Goal: Task Accomplishment & Management: Use online tool/utility

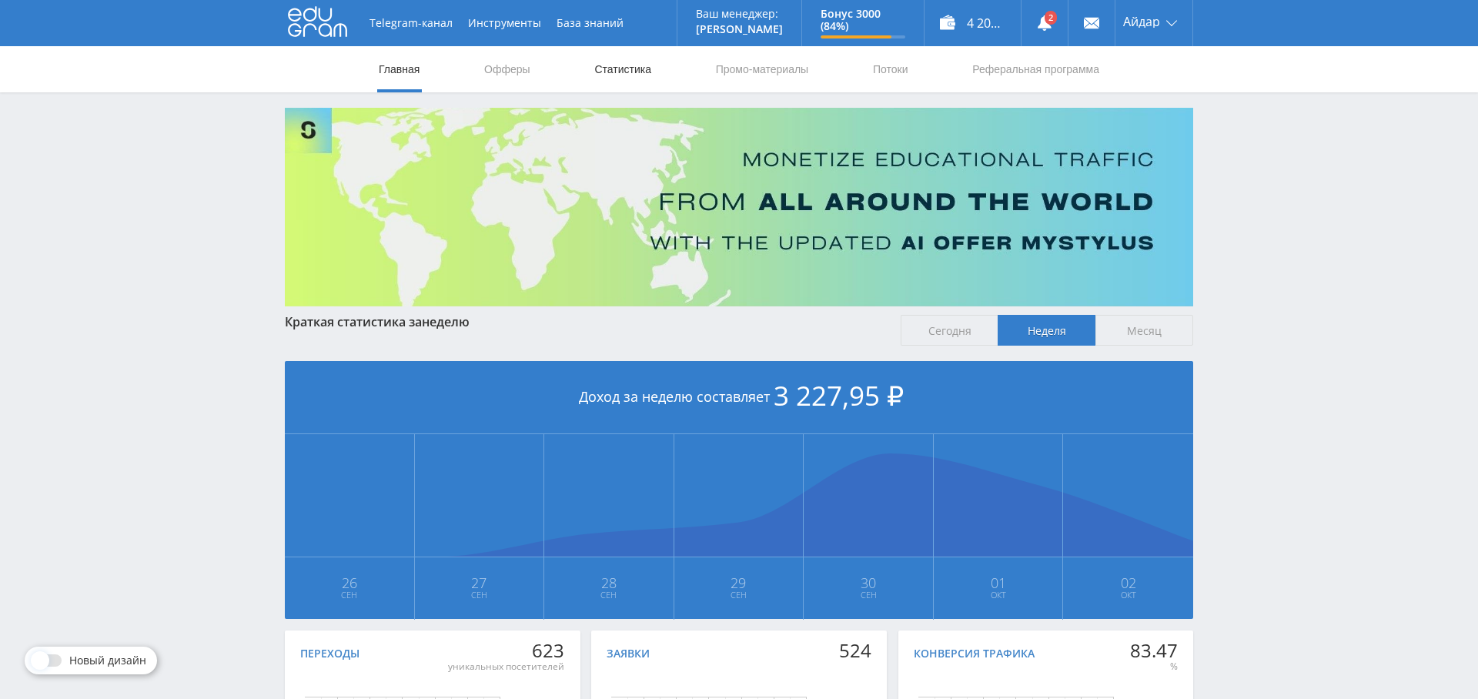
click at [630, 81] on link "Статистика" at bounding box center [623, 69] width 60 height 46
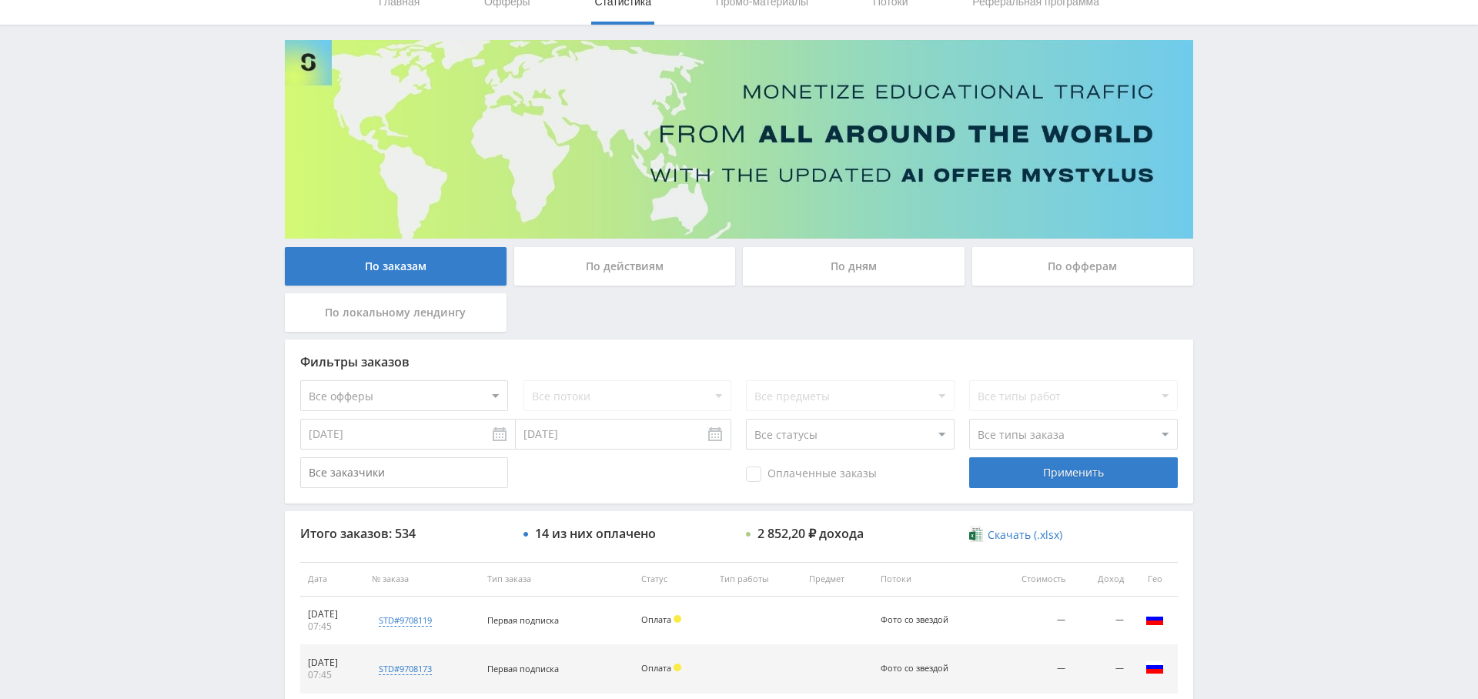
scroll to position [38, 0]
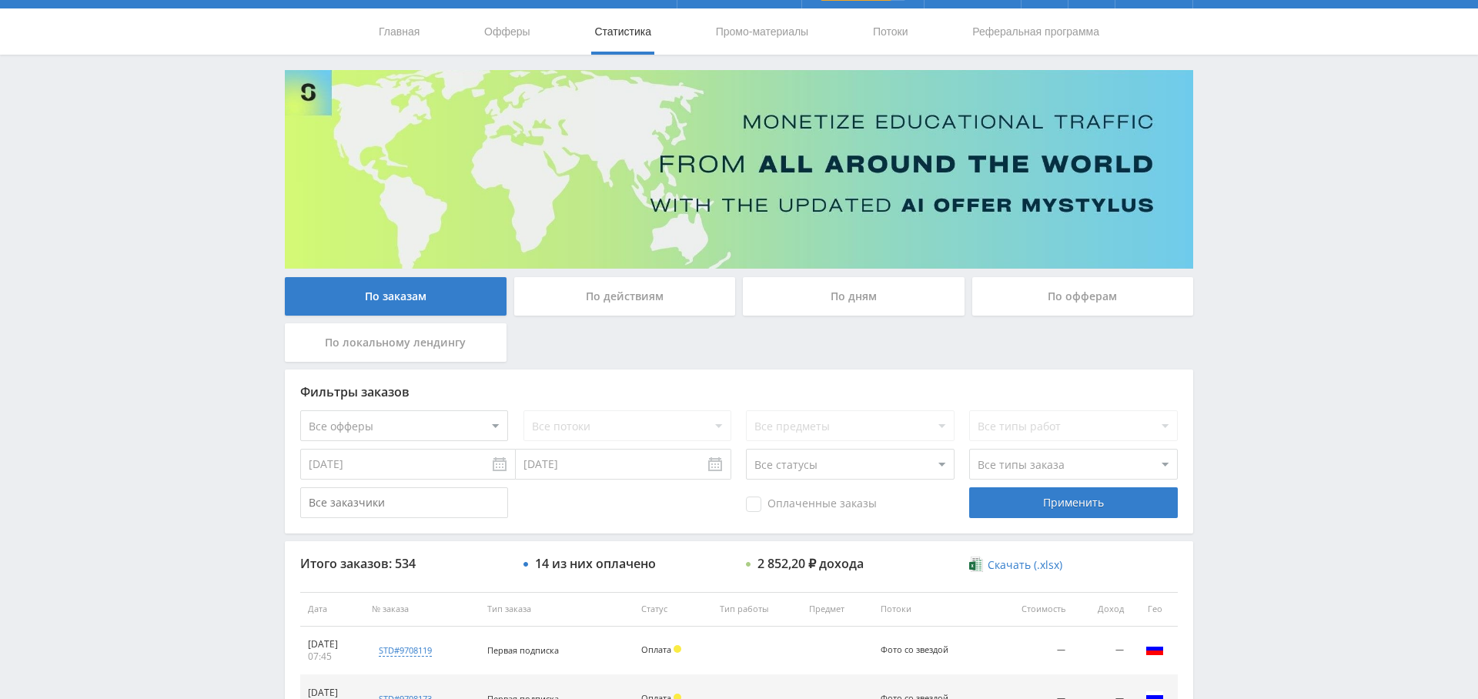
click at [860, 310] on div "По дням" at bounding box center [854, 296] width 222 height 38
click at [0, 0] on input "По дням" at bounding box center [0, 0] width 0 height 0
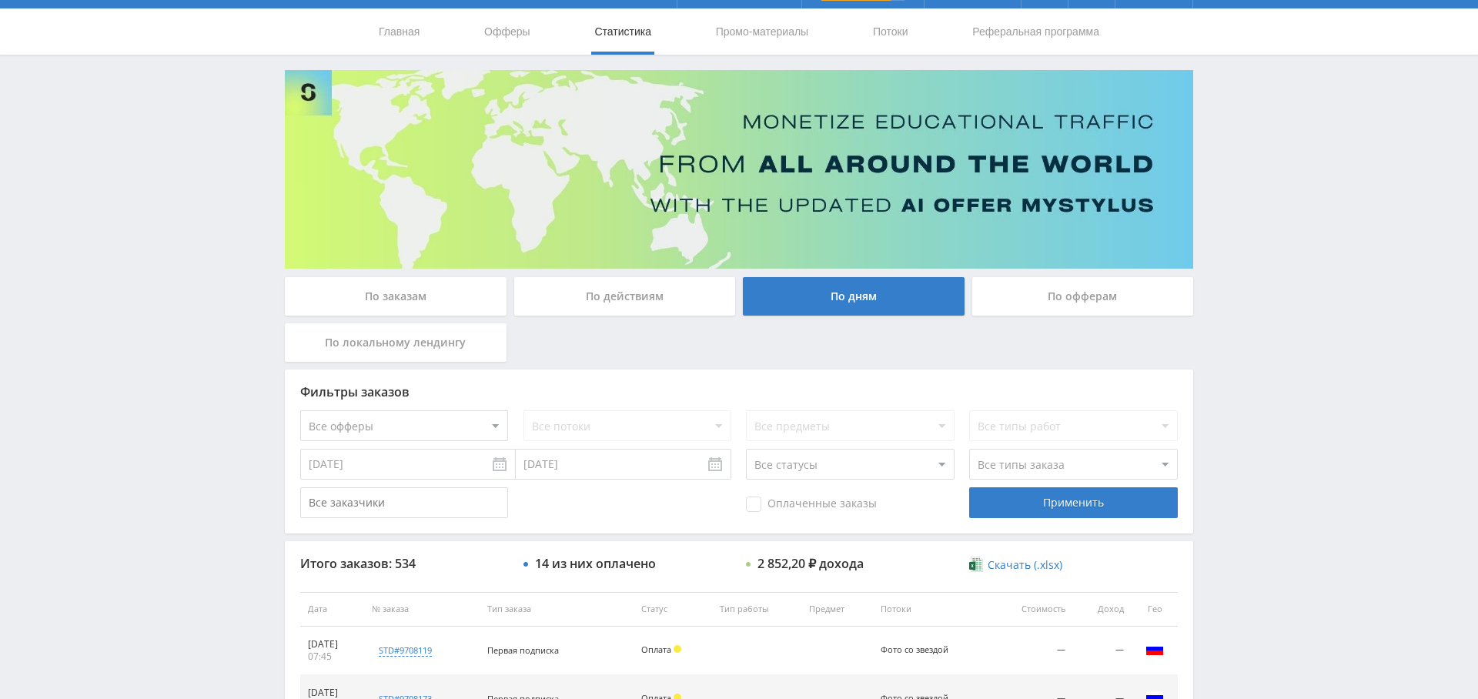
scroll to position [0, 0]
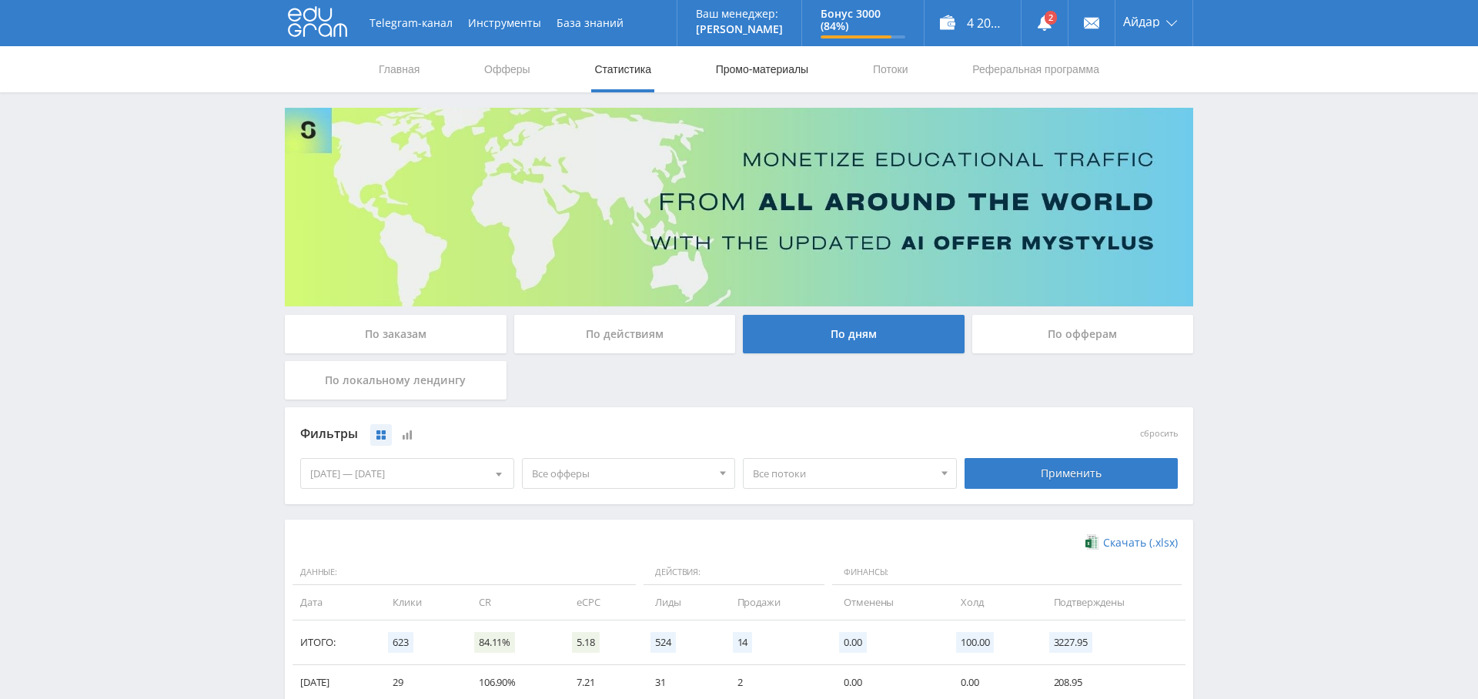
click at [737, 74] on link "Промо-материалы" at bounding box center [761, 69] width 95 height 46
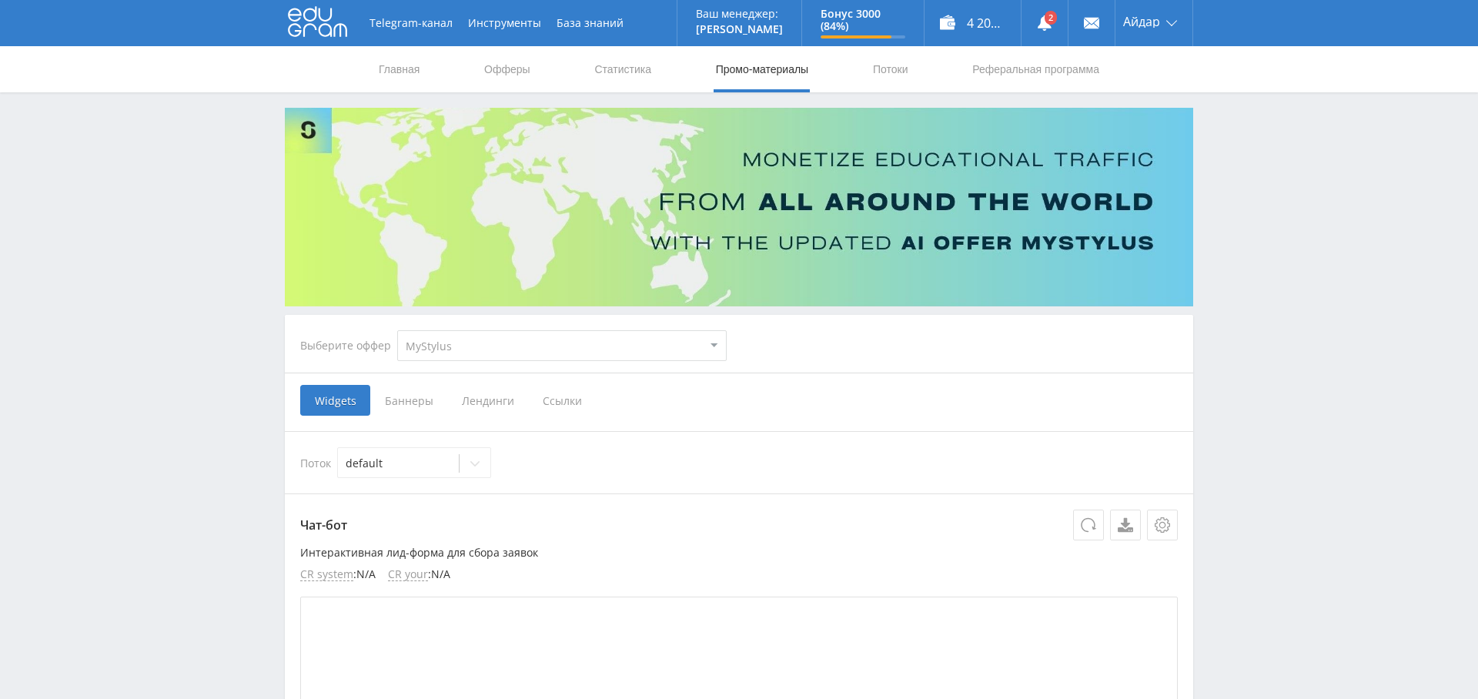
scroll to position [1, 0]
click at [578, 342] on select "MyStylus MyStylus - Revshare Кэмп Studybay Автор24 Studybay [GEOGRAPHIC_DATA] S…" at bounding box center [561, 344] width 329 height 31
select select "376"
click at [397, 329] on select "MyStylus MyStylus - Revshare Кэмп Studybay Автор24 Studybay [GEOGRAPHIC_DATA] S…" at bounding box center [561, 344] width 329 height 31
select select "376"
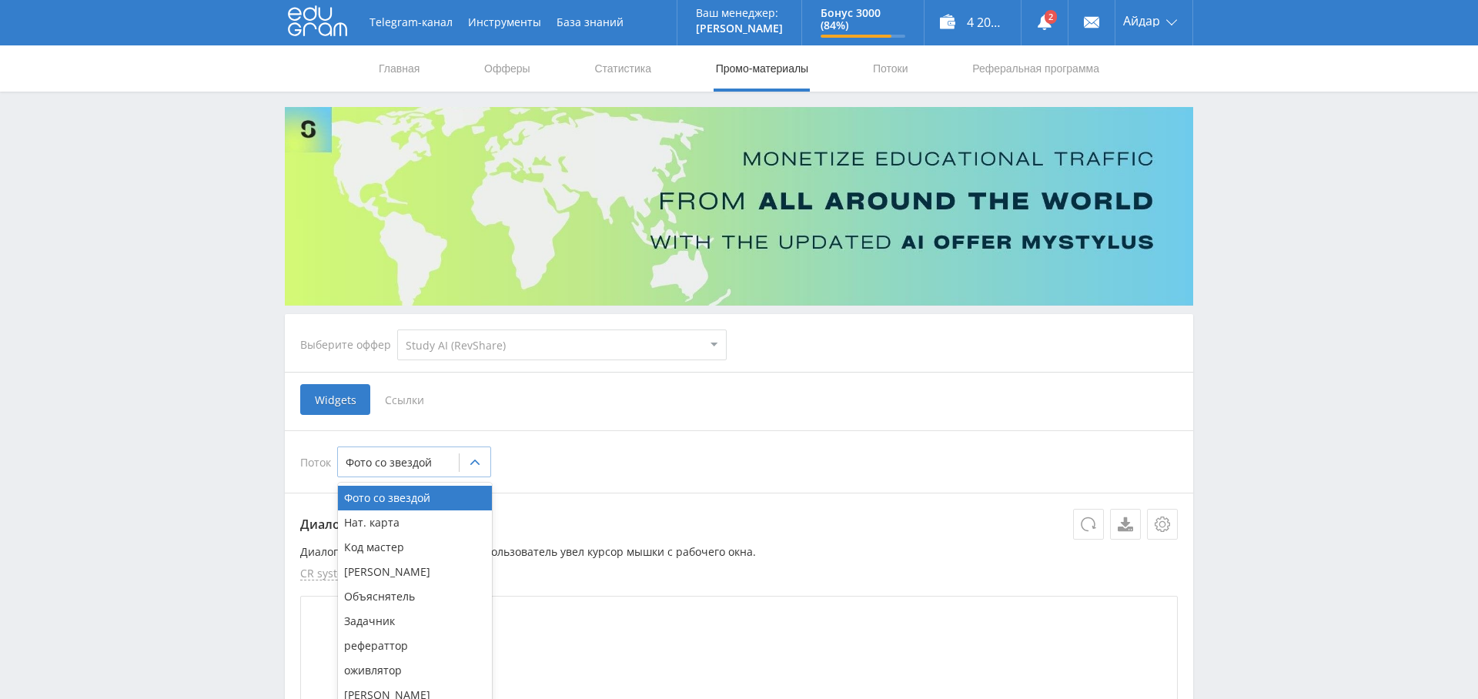
click at [465, 461] on div at bounding box center [474, 462] width 31 height 31
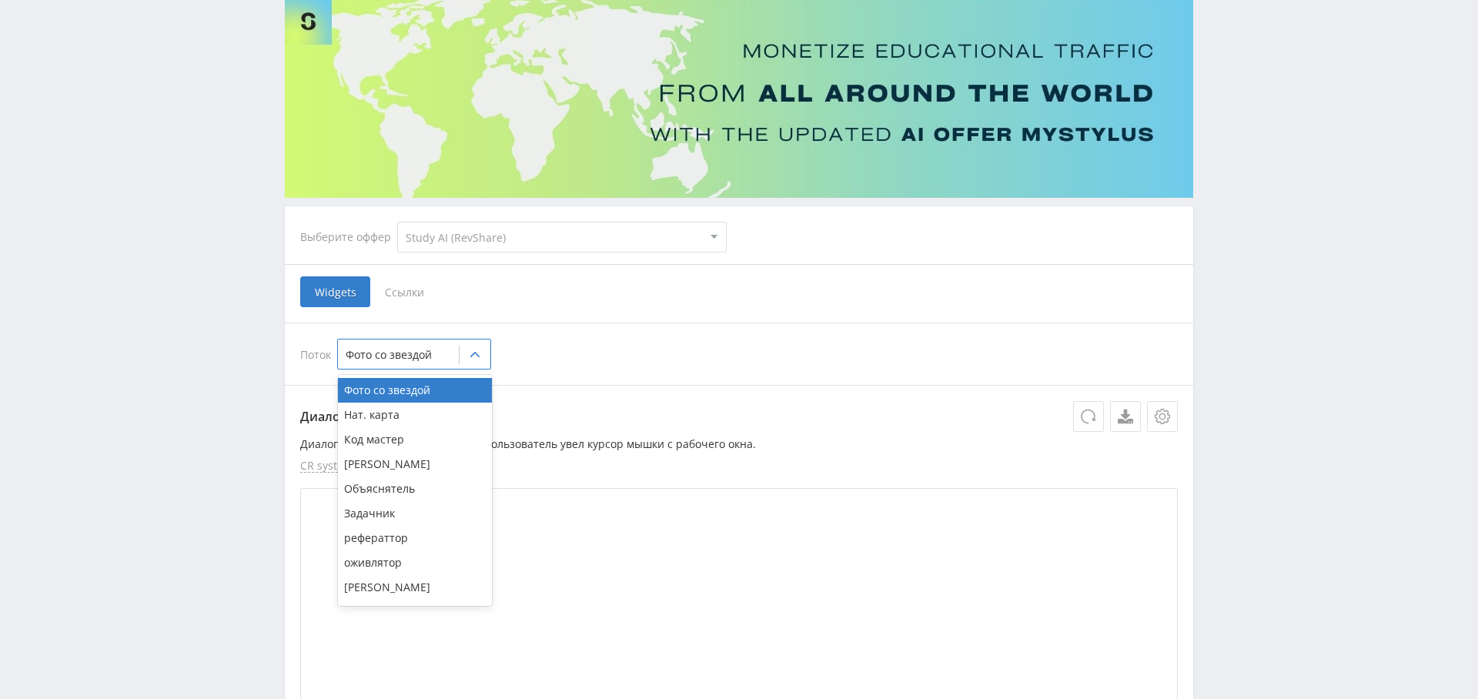
scroll to position [0, 0]
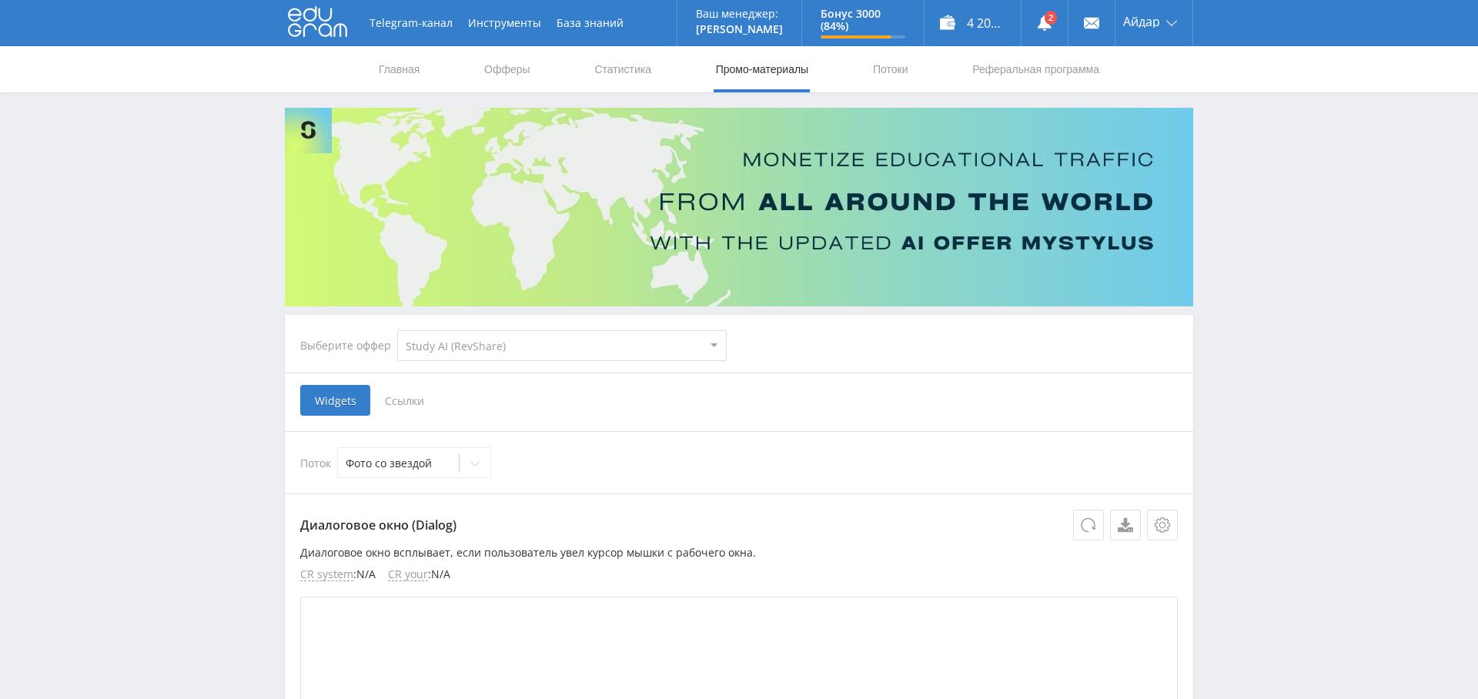
drag, startPoint x: 690, startPoint y: 515, endPoint x: 672, endPoint y: 514, distance: 17.7
click at [689, 515] on p "Диалоговое окно (Dialog)" at bounding box center [738, 524] width 877 height 31
click at [900, 60] on link "Потоки" at bounding box center [890, 69] width 38 height 46
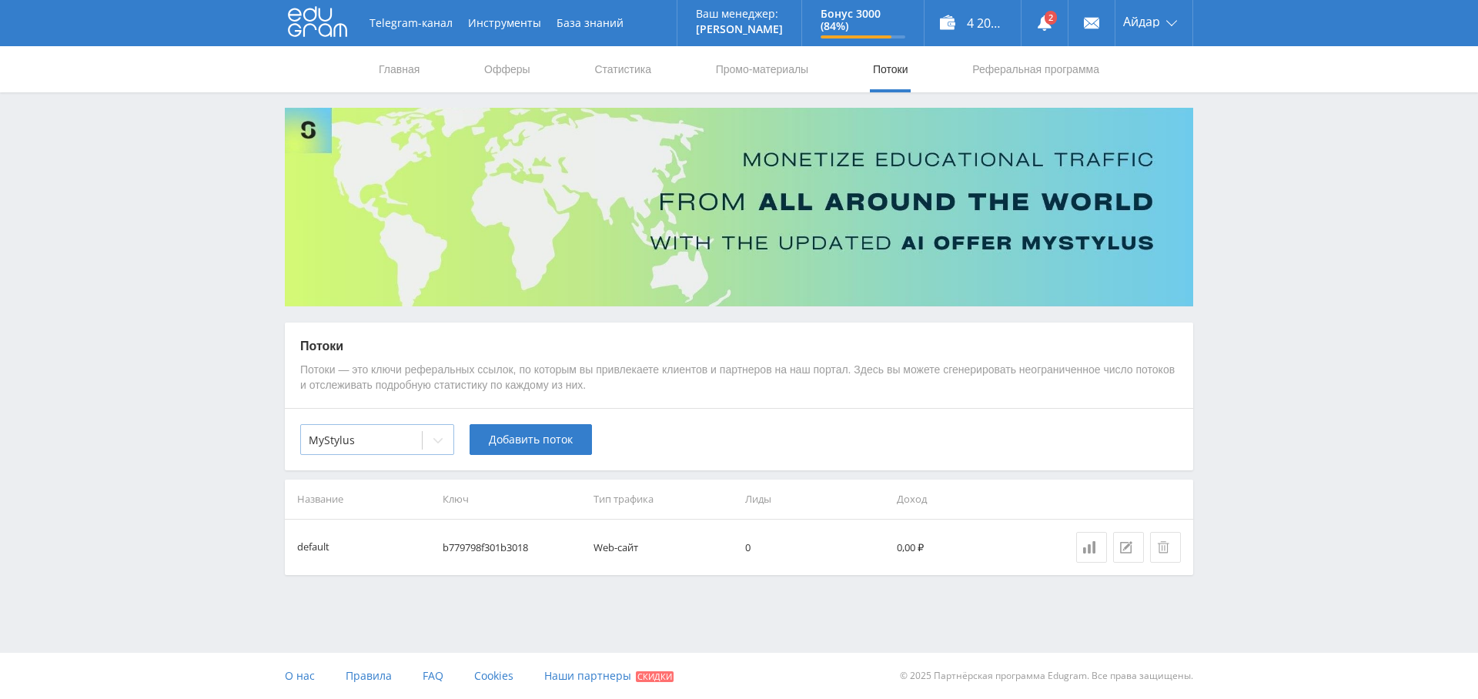
click at [402, 433] on div at bounding box center [361, 440] width 105 height 15
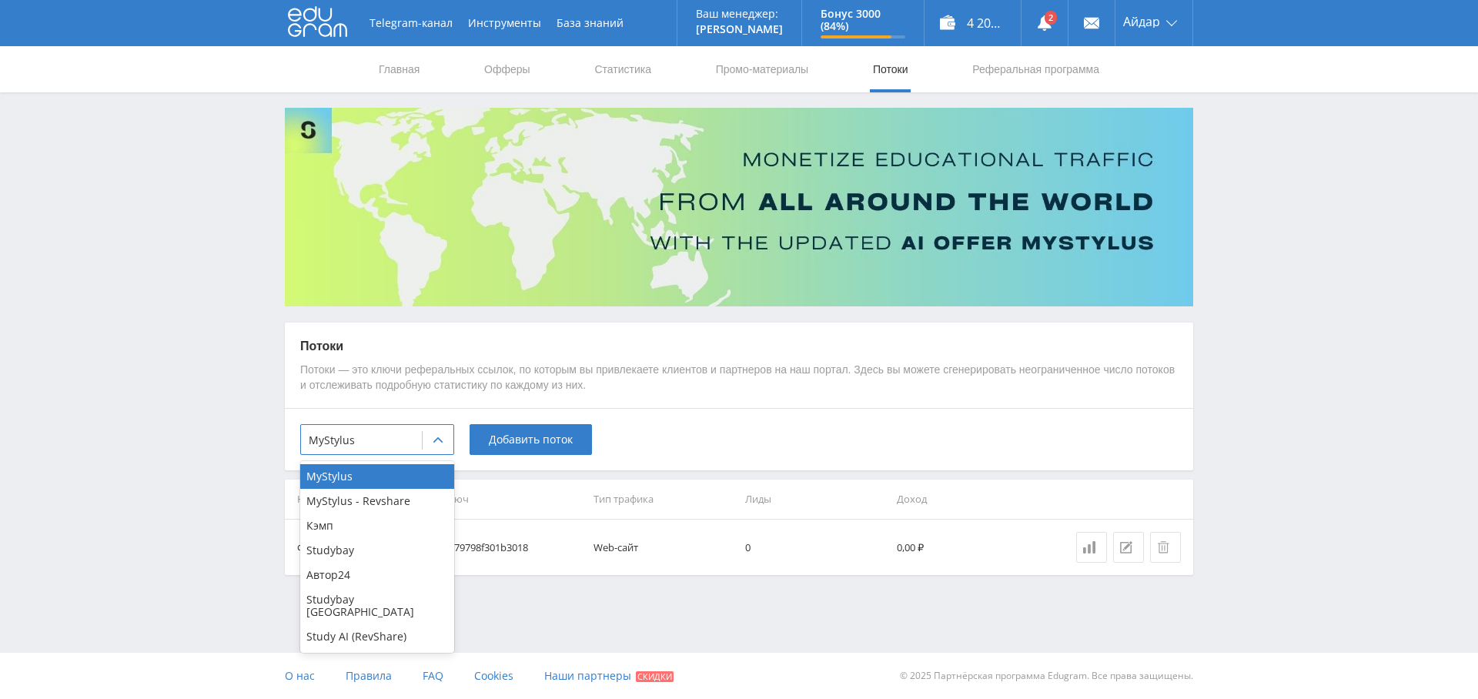
click at [391, 626] on div "Study AI (RevShare)" at bounding box center [377, 636] width 154 height 25
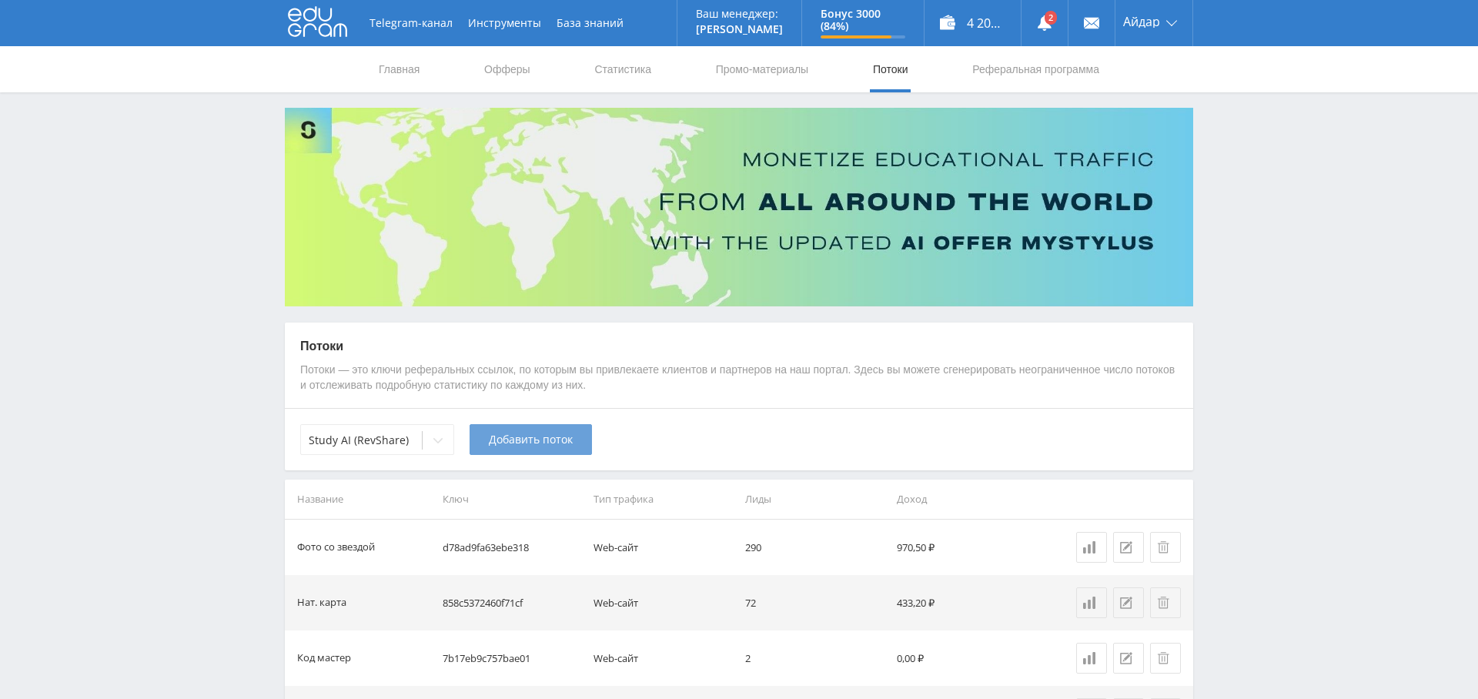
click at [550, 443] on span "Добавить поток" at bounding box center [531, 439] width 84 height 12
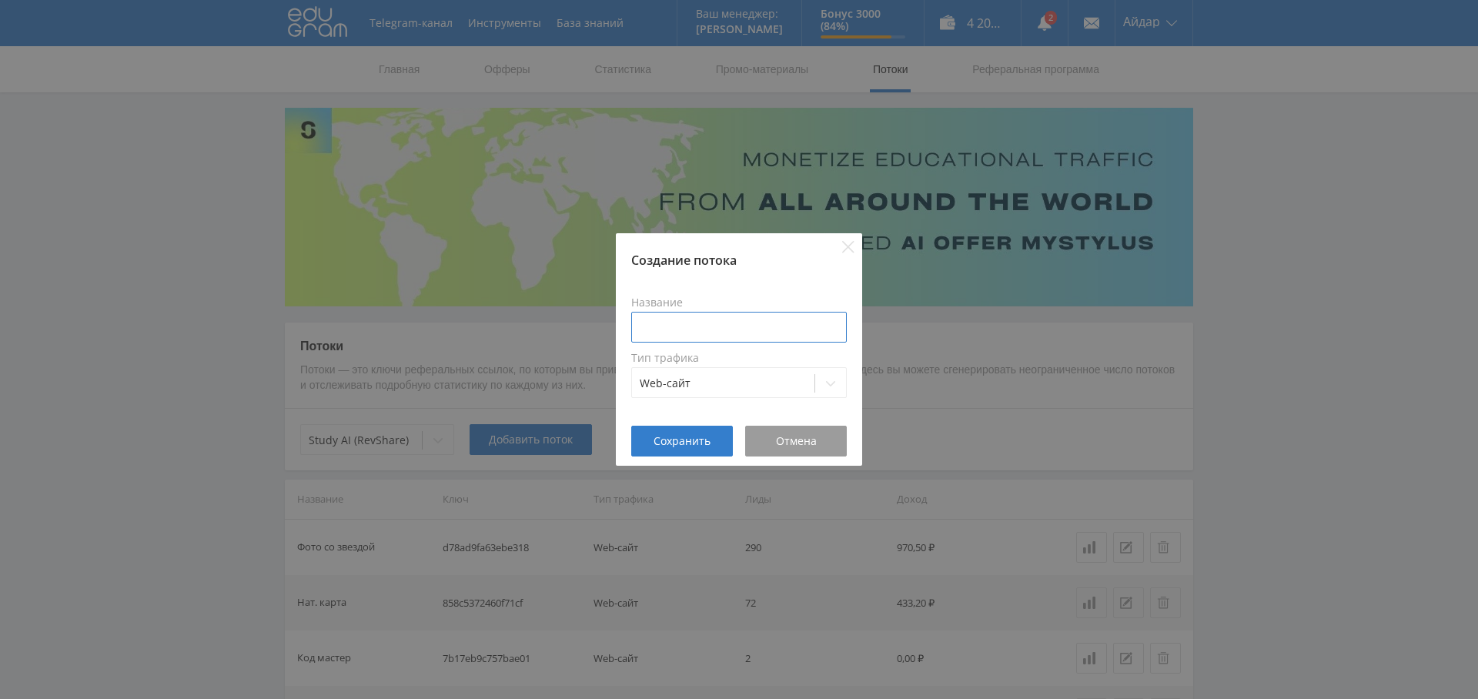
click at [690, 320] on input at bounding box center [738, 327] width 215 height 31
type input "поток статья рерайт"
click at [686, 442] on span "Сохранить" at bounding box center [681, 441] width 57 height 12
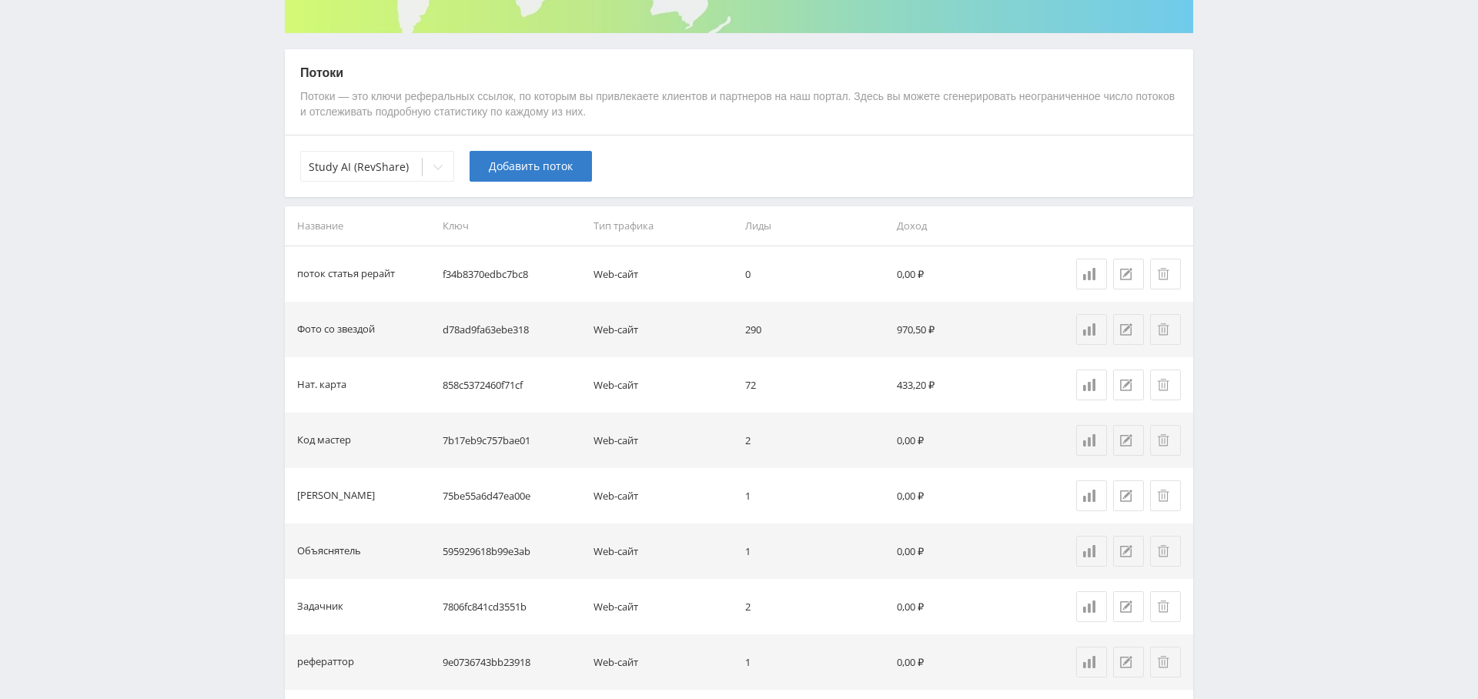
scroll to position [249, 0]
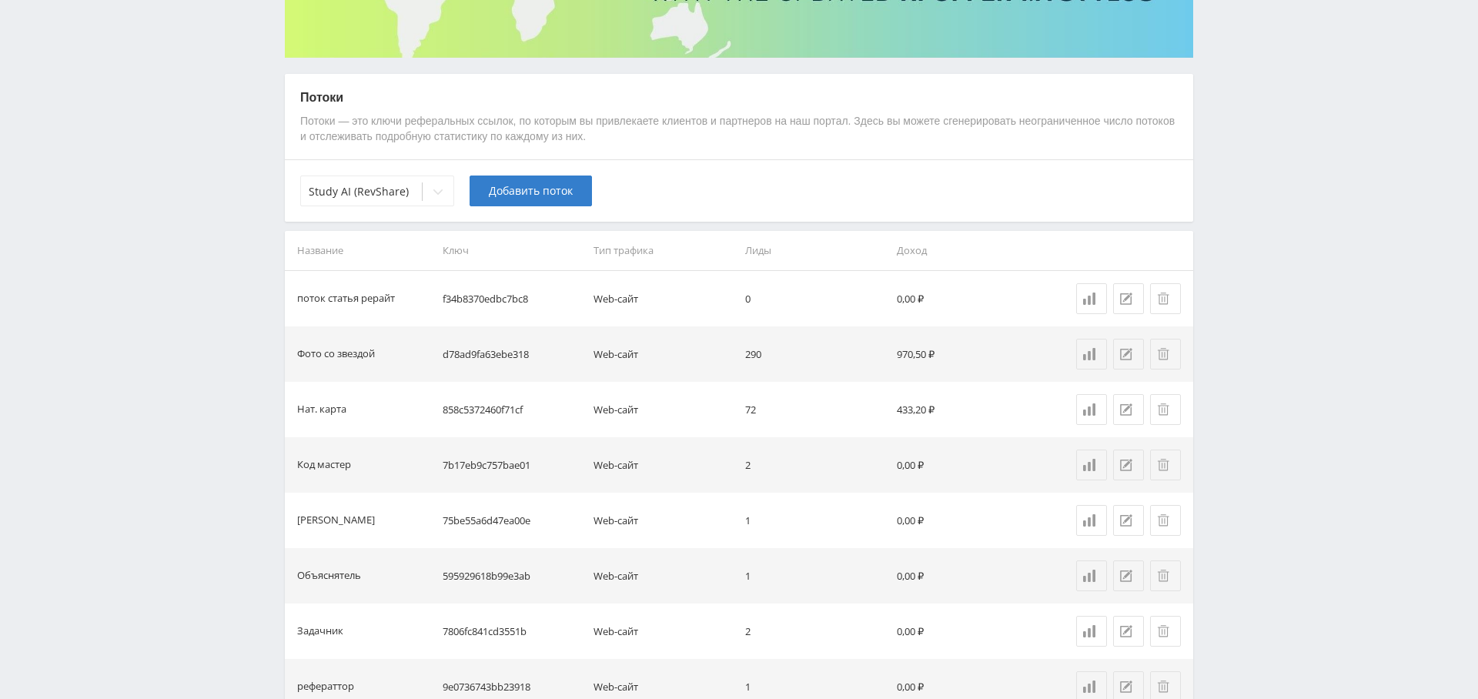
click at [475, 297] on td "f34b8370edbc7bc8" at bounding box center [512, 298] width 152 height 55
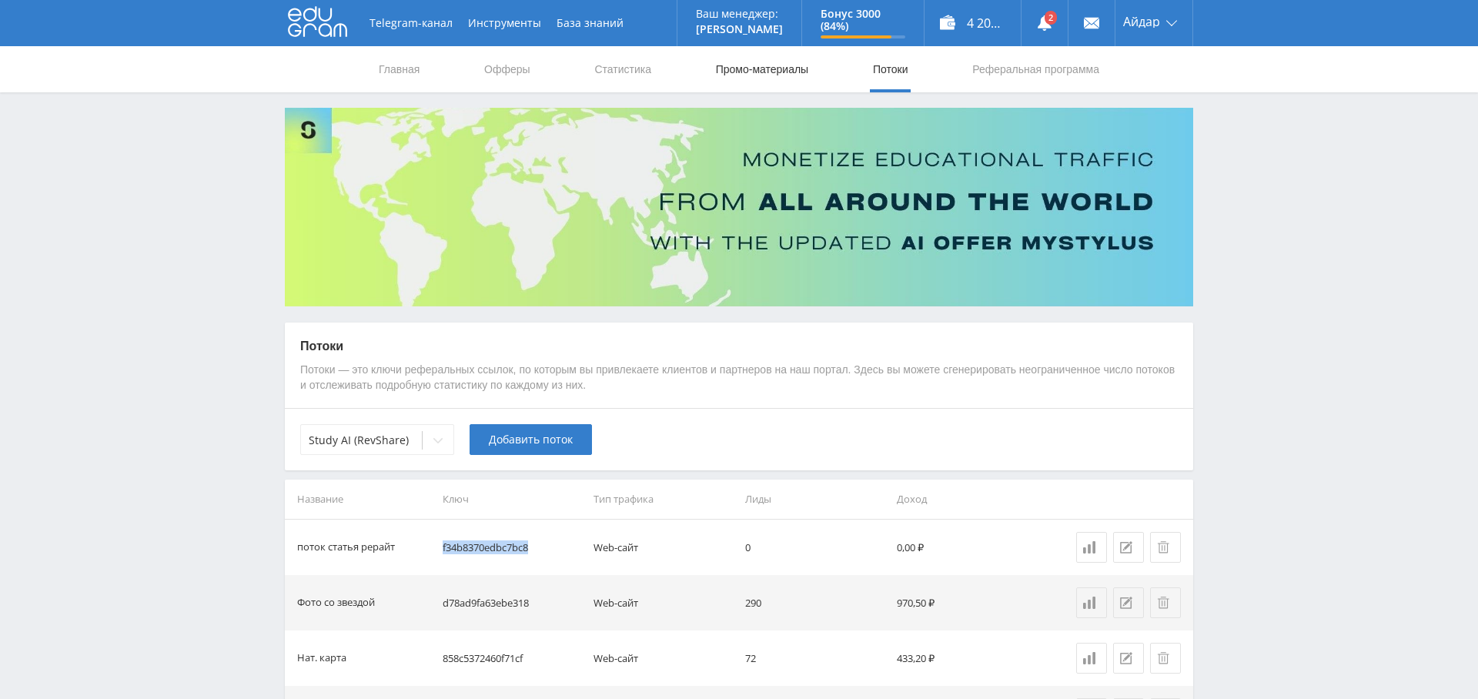
click at [756, 63] on link "Промо-материалы" at bounding box center [761, 69] width 95 height 46
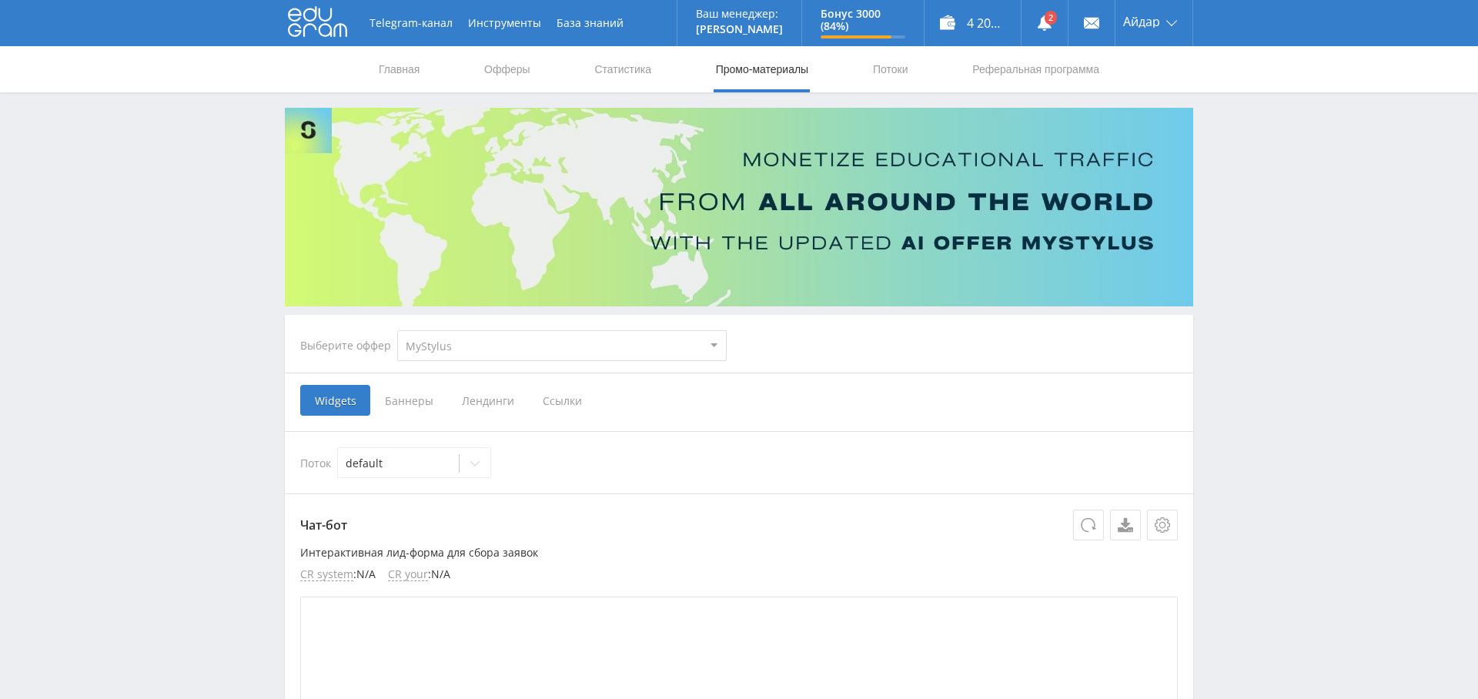
click at [566, 343] on select "MyStylus MyStylus - Revshare Кэмп Studybay Автор24 Studybay [GEOGRAPHIC_DATA] S…" at bounding box center [561, 345] width 329 height 31
select select "376"
click at [397, 330] on select "MyStylus MyStylus - Revshare Кэмп Studybay Автор24 Studybay [GEOGRAPHIC_DATA] S…" at bounding box center [561, 345] width 329 height 31
select select "376"
drag, startPoint x: 399, startPoint y: 396, endPoint x: 454, endPoint y: 422, distance: 61.0
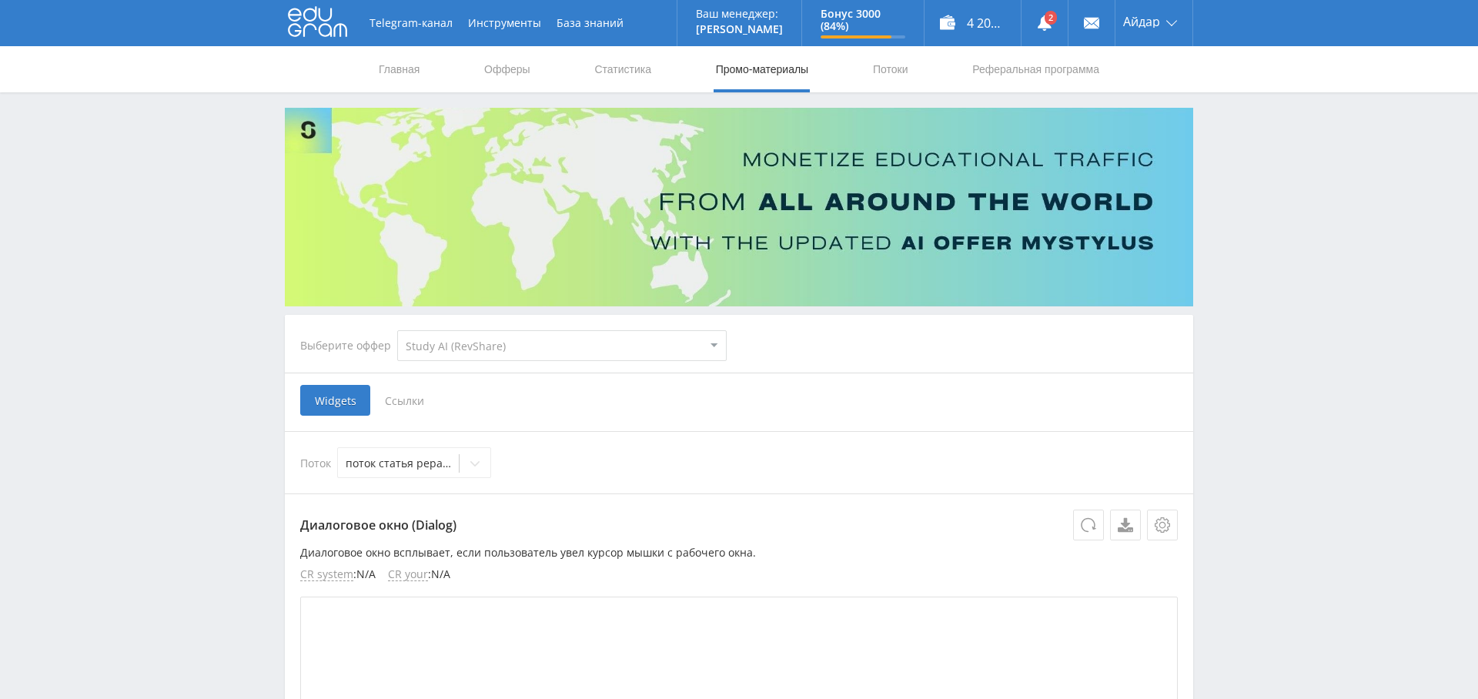
click at [399, 396] on span "Ссылки" at bounding box center [404, 400] width 68 height 31
click at [0, 0] on input "Ссылки" at bounding box center [0, 0] width 0 height 0
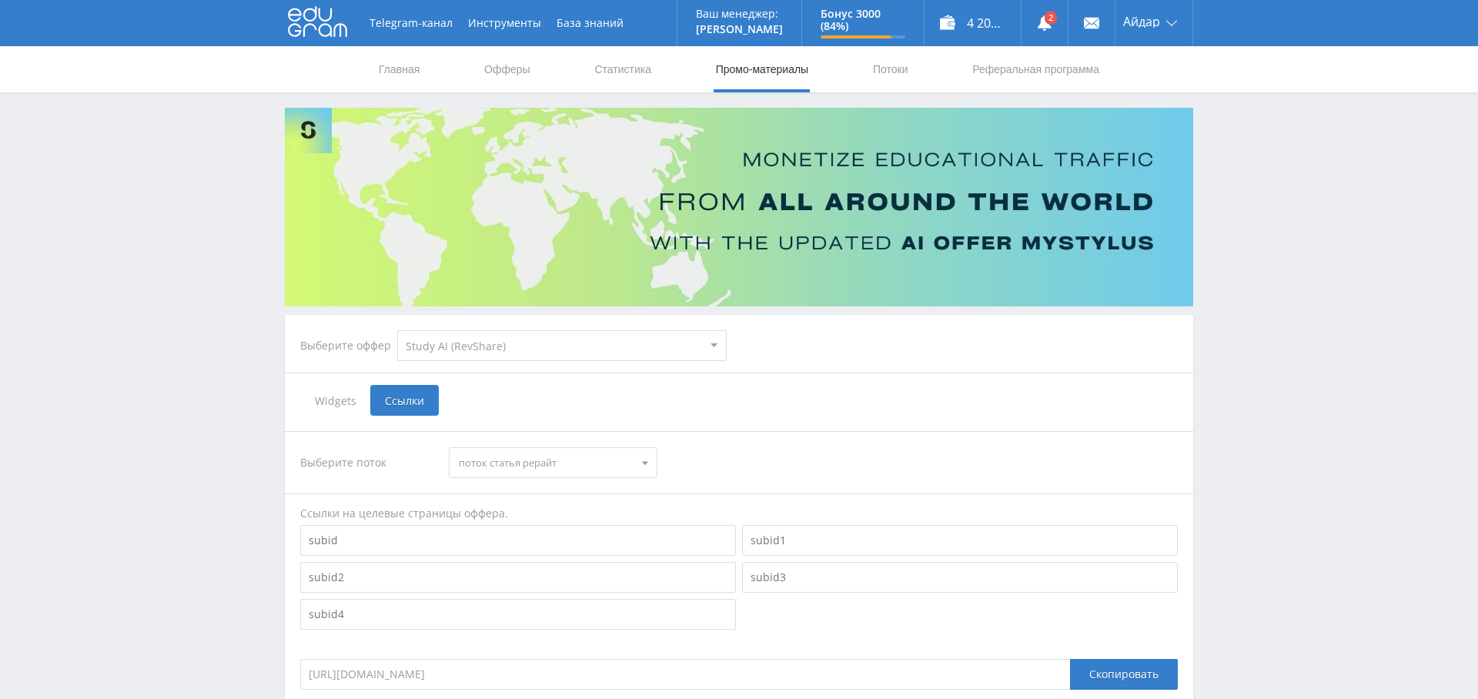
scroll to position [225, 0]
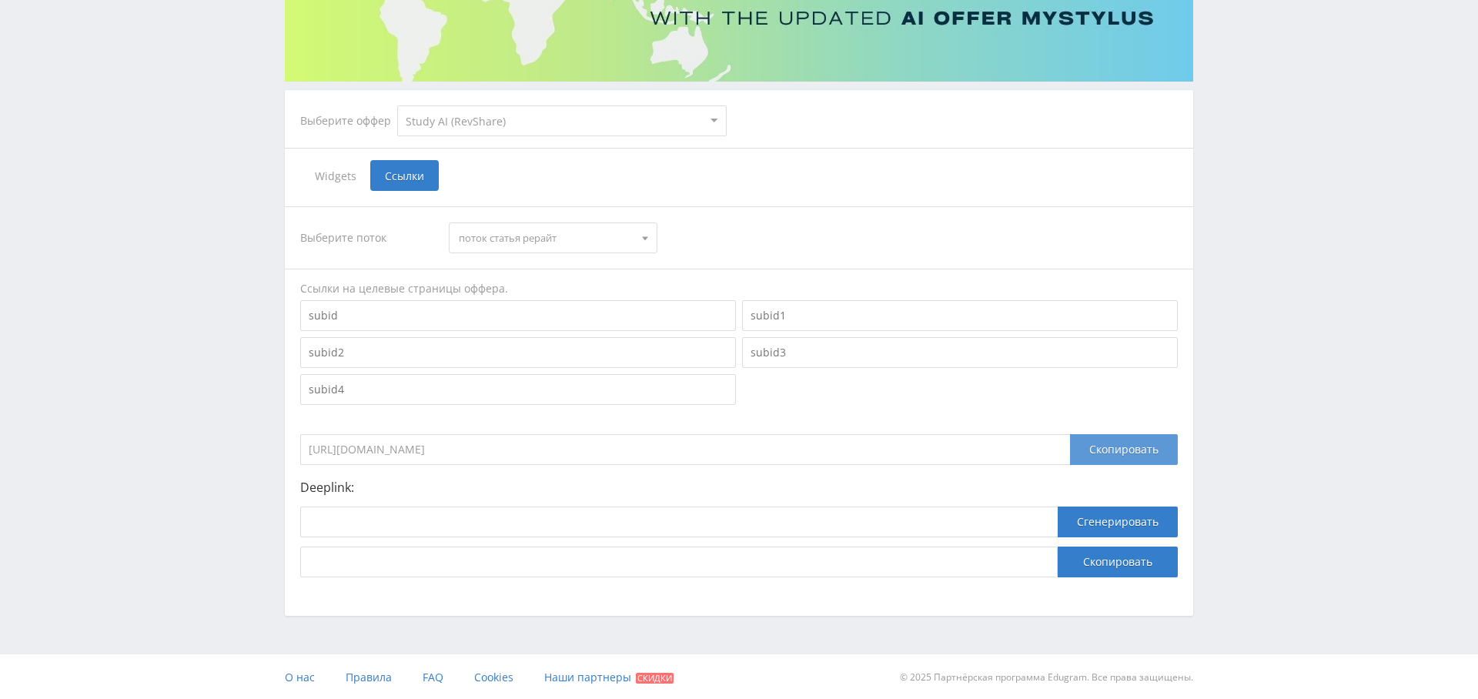
click at [1123, 446] on div "Скопировать" at bounding box center [1124, 449] width 108 height 31
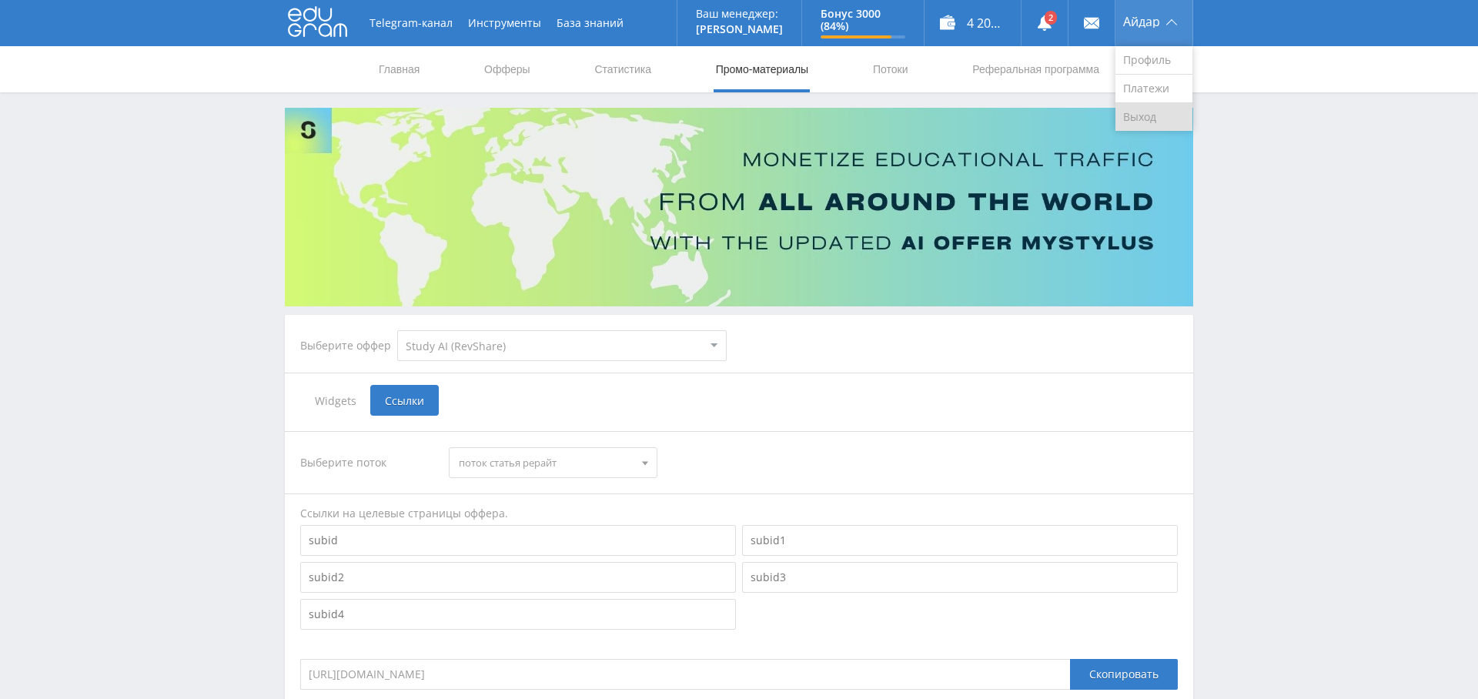
click at [1169, 119] on link "Выход" at bounding box center [1153, 117] width 77 height 28
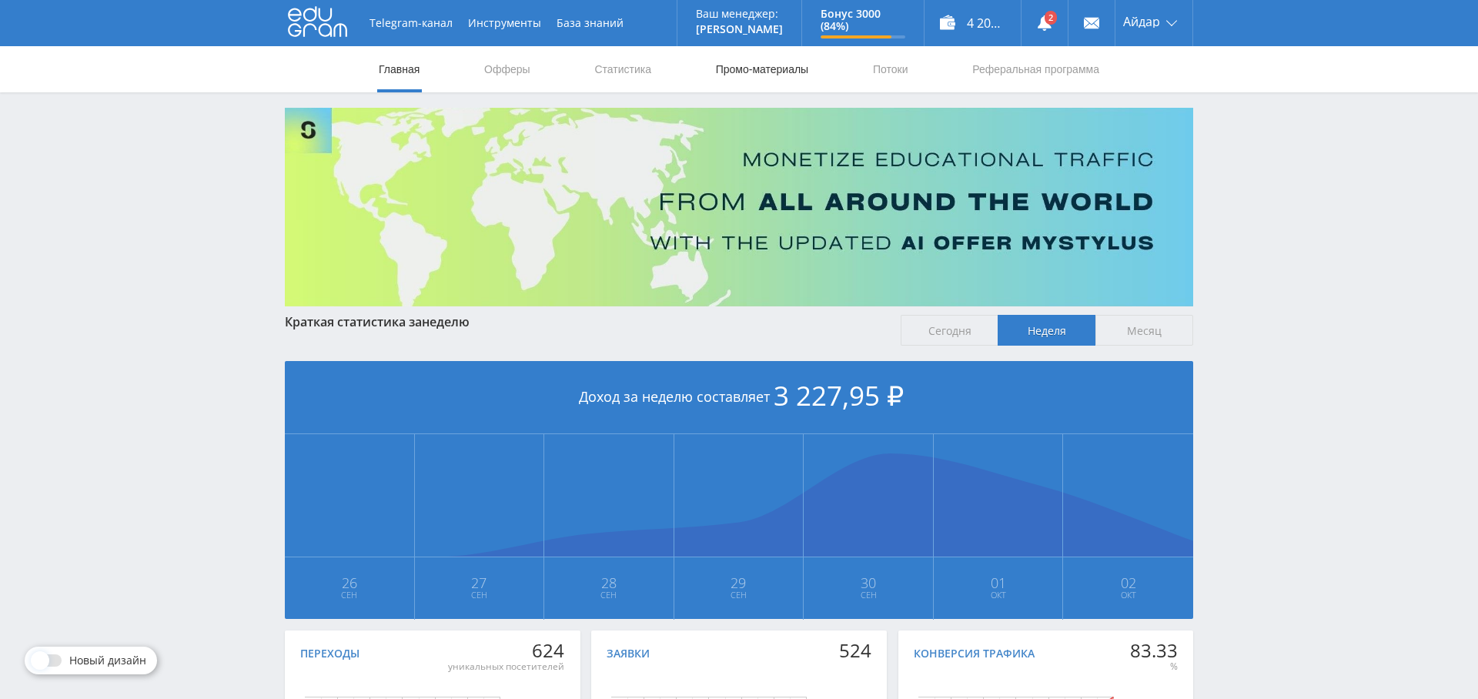
click at [783, 76] on link "Промо-материалы" at bounding box center [761, 69] width 95 height 46
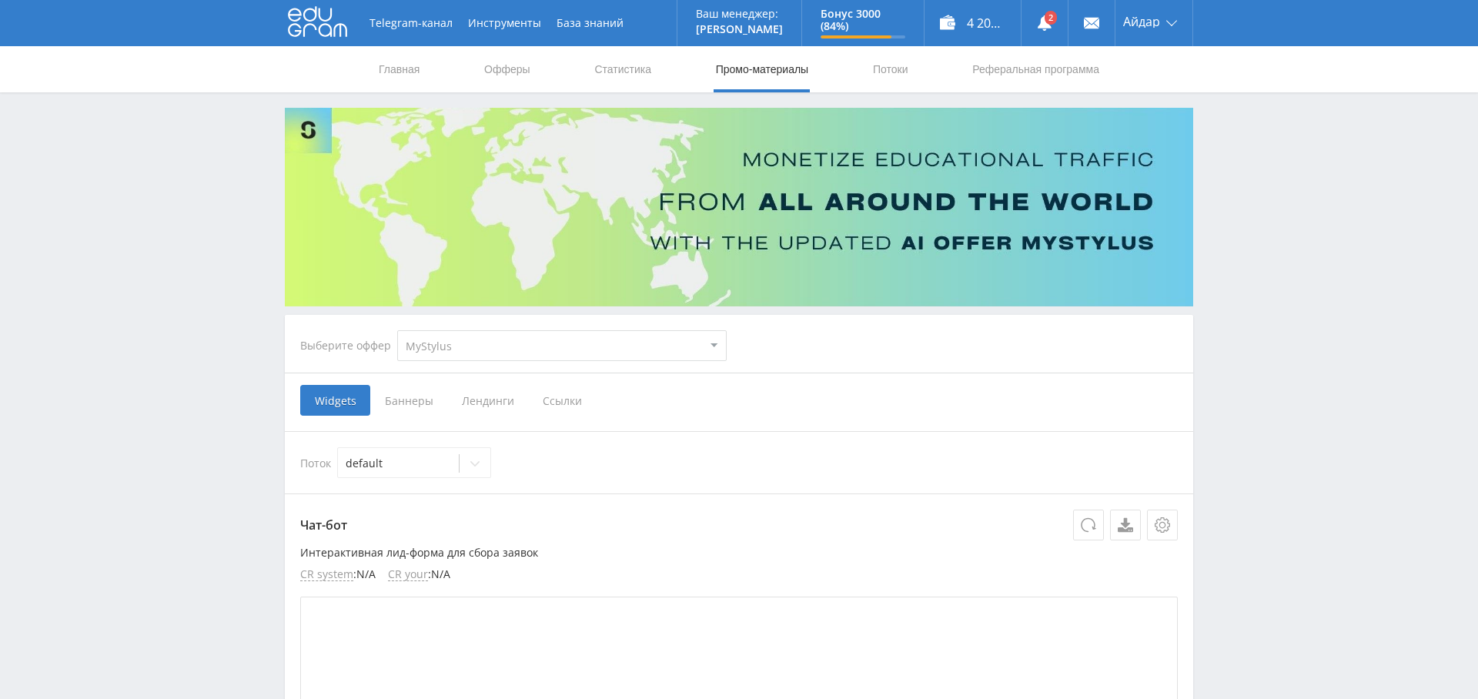
click at [446, 348] on select "MyStylus MyStylus - Revshare Кэмп Studybay Автор24 Studybay [GEOGRAPHIC_DATA] S…" at bounding box center [561, 345] width 329 height 31
select select "376"
click at [397, 330] on select "MyStylus MyStylus - Revshare Кэмп Studybay Автор24 Studybay [GEOGRAPHIC_DATA] S…" at bounding box center [561, 345] width 329 height 31
select select "376"
drag, startPoint x: 410, startPoint y: 399, endPoint x: 429, endPoint y: 423, distance: 31.3
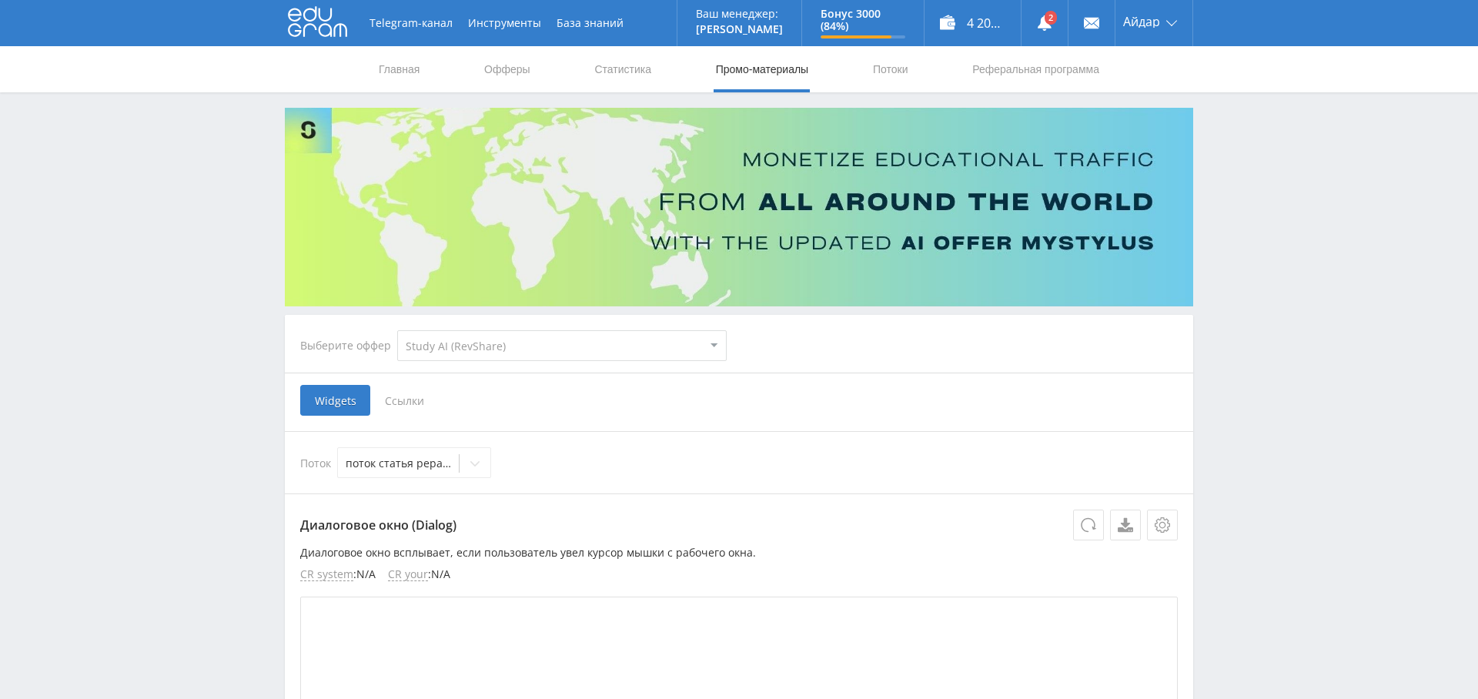
click at [410, 399] on span "Ссылки" at bounding box center [404, 400] width 68 height 31
click at [0, 0] on input "Ссылки" at bounding box center [0, 0] width 0 height 0
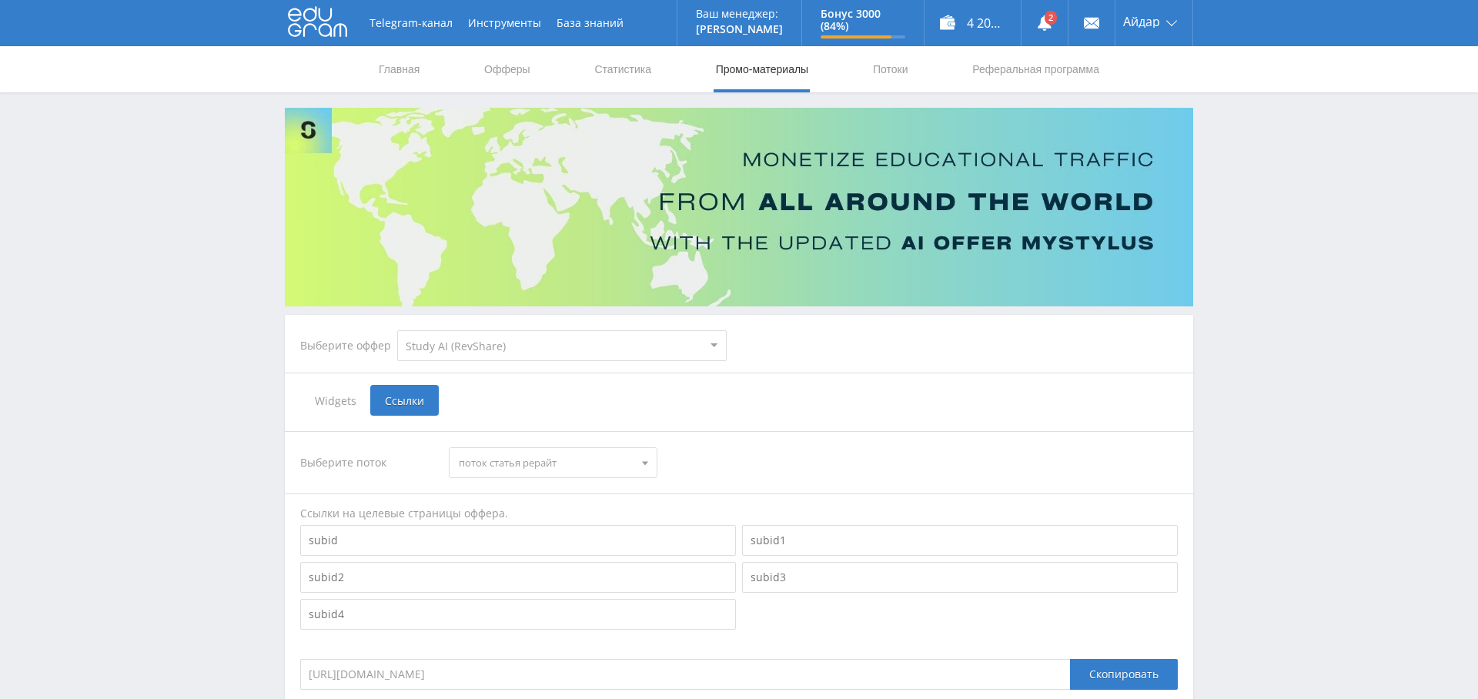
scroll to position [225, 0]
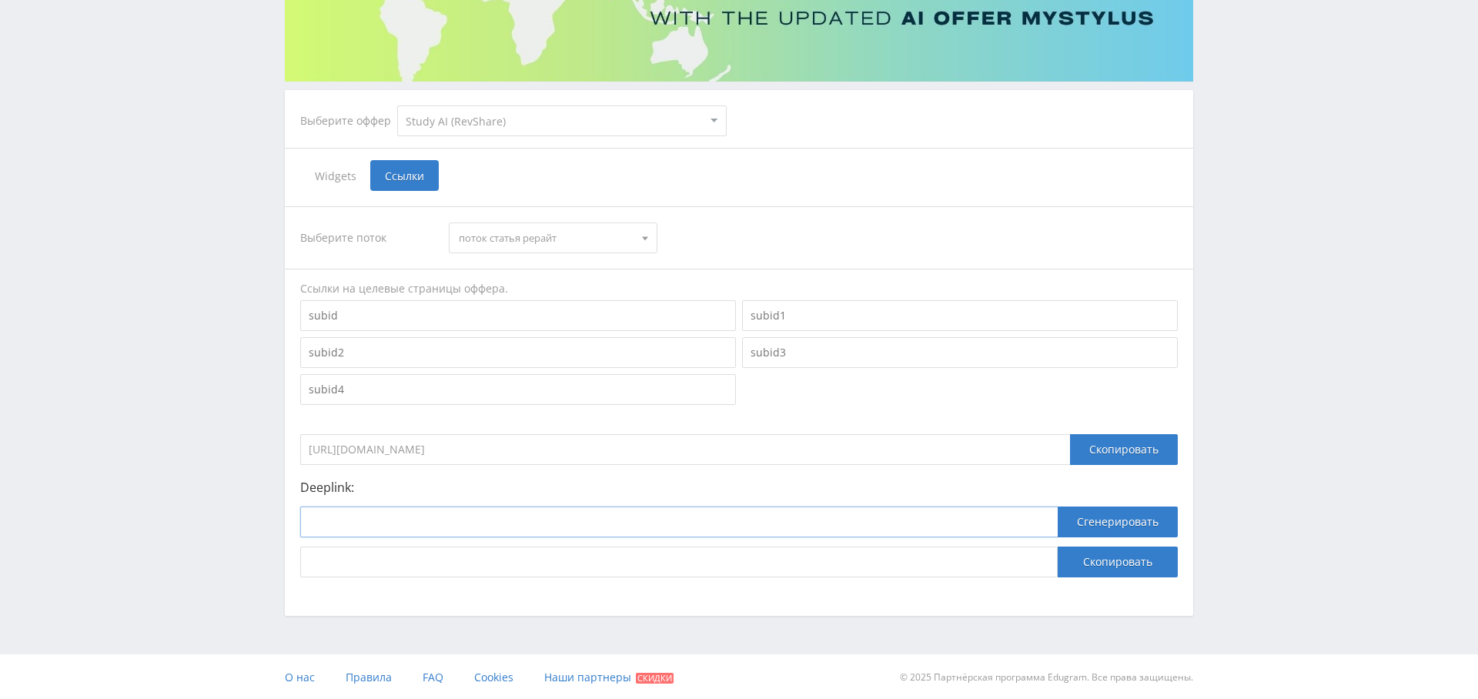
drag, startPoint x: 313, startPoint y: 529, endPoint x: 334, endPoint y: 527, distance: 20.9
click at [312, 529] on input at bounding box center [678, 521] width 757 height 31
paste input "[URL]"
type input "[URL]"
click at [1084, 516] on button "Сгенерировать" at bounding box center [1117, 521] width 120 height 31
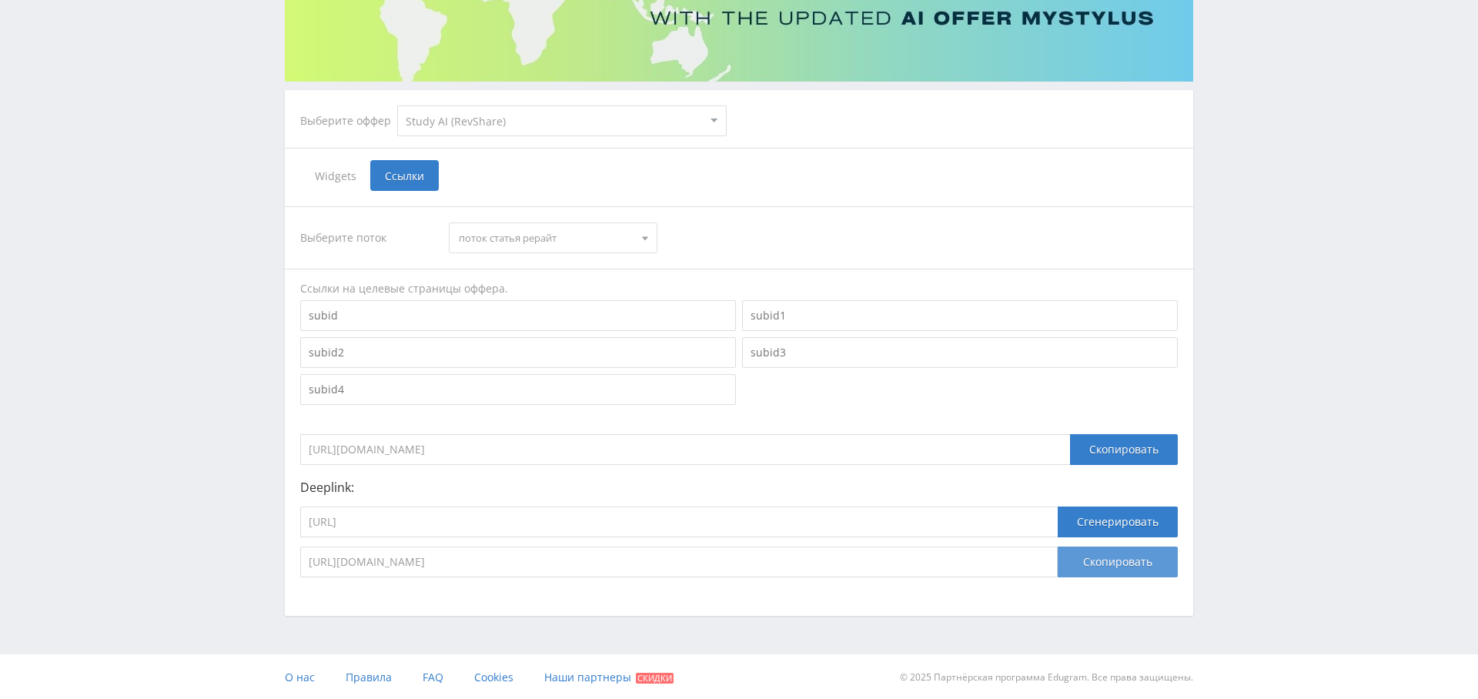
click at [1107, 563] on button "Скопировать" at bounding box center [1117, 561] width 120 height 31
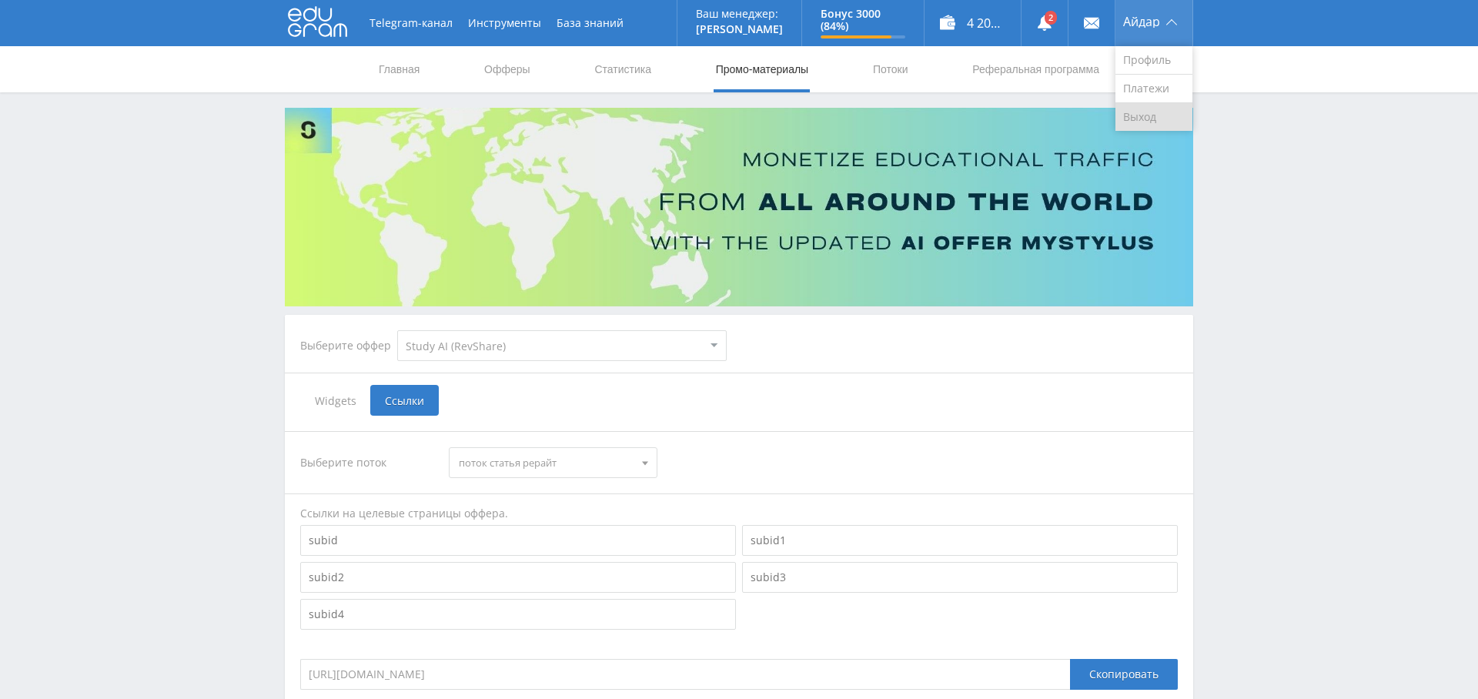
click at [1145, 107] on link "Выход" at bounding box center [1153, 117] width 77 height 28
